Goal: Find specific page/section: Find specific page/section

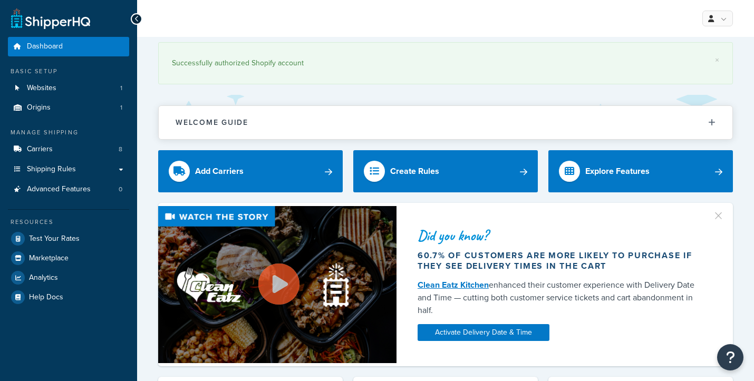
click at [44, 149] on span "Carriers" at bounding box center [40, 149] width 26 height 9
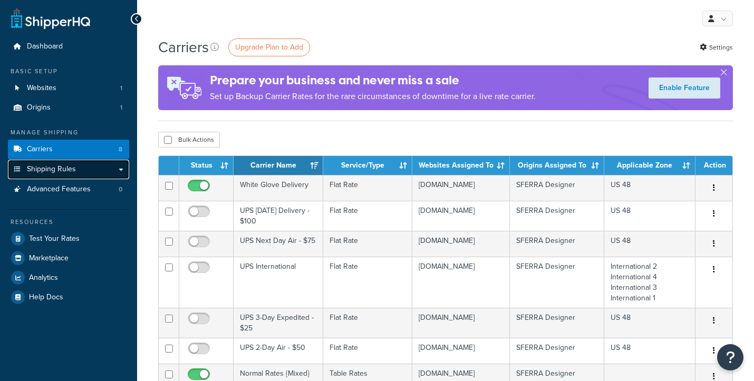
click at [63, 170] on span "Shipping Rules" at bounding box center [51, 169] width 49 height 9
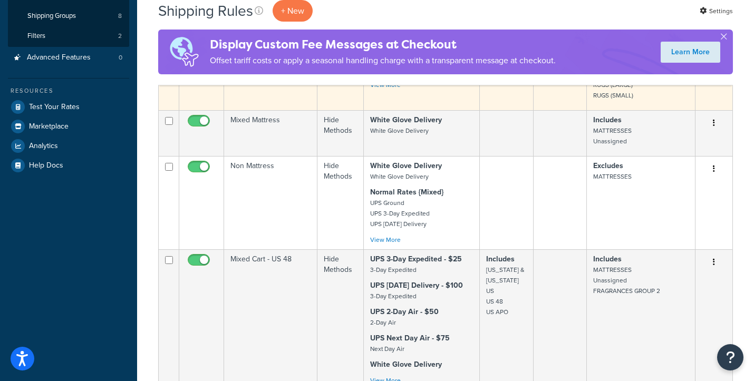
scroll to position [99, 0]
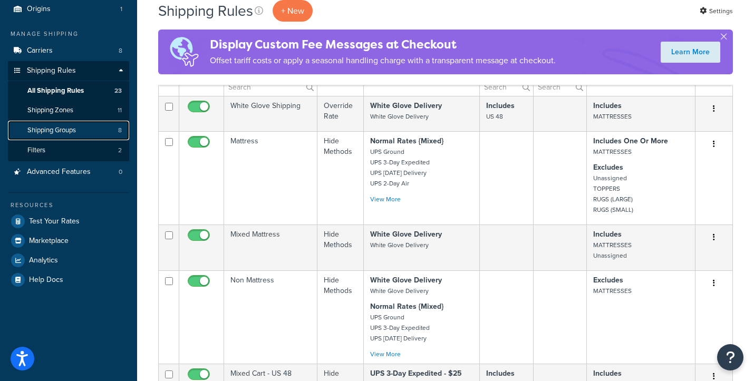
click at [64, 133] on span "Shipping Groups" at bounding box center [51, 130] width 48 height 9
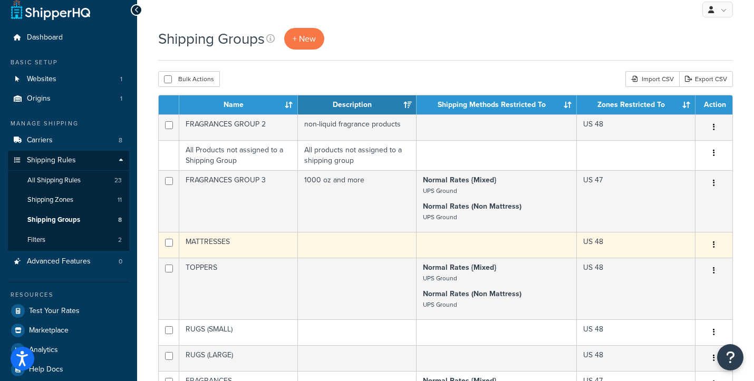
scroll to position [6, 0]
